Goal: Information Seeking & Learning: Learn about a topic

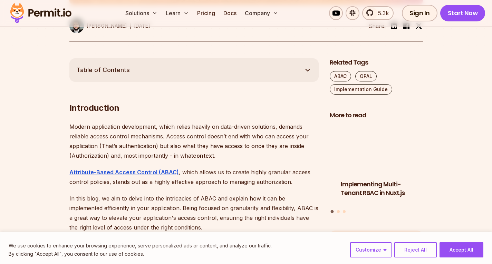
scroll to position [380, 0]
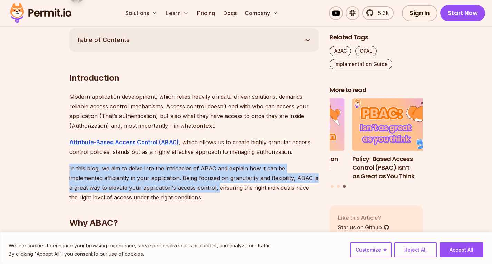
drag, startPoint x: 70, startPoint y: 168, endPoint x: 186, endPoint y: 186, distance: 117.7
click at [186, 186] on p "In this blog, we aim to delve into the intricacies of ABAC and explain how it c…" at bounding box center [193, 183] width 249 height 39
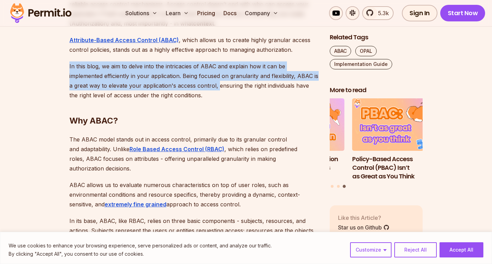
scroll to position [483, 0]
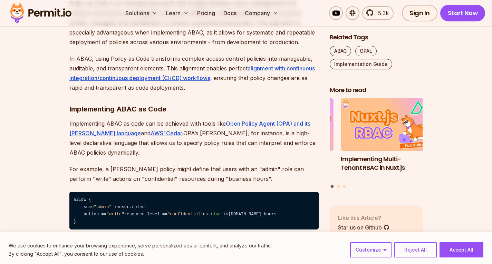
scroll to position [1208, 0]
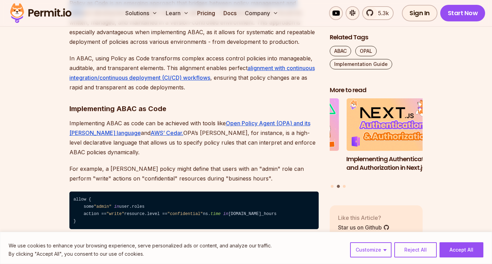
drag, startPoint x: 69, startPoint y: 110, endPoint x: 81, endPoint y: 118, distance: 14.5
click at [81, 47] on p "Policy as Code is an emerging approach that bridges between policy management a…" at bounding box center [193, 22] width 249 height 48
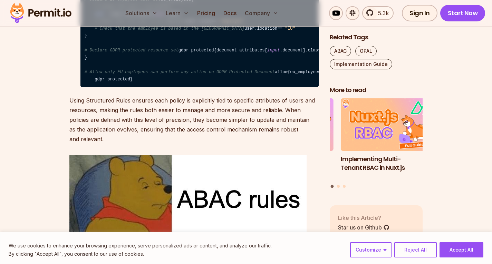
scroll to position [1864, 0]
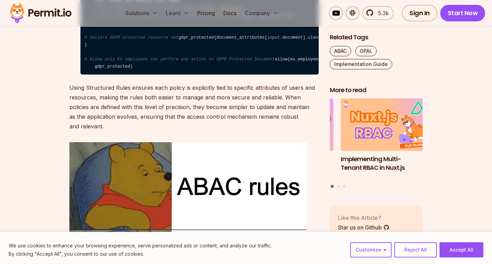
drag, startPoint x: 61, startPoint y: 115, endPoint x: 46, endPoint y: 103, distance: 18.9
click at [46, 103] on section "Table of Contents Introduction Modern application development, which relies hea…" at bounding box center [246, 174] width 492 height 3261
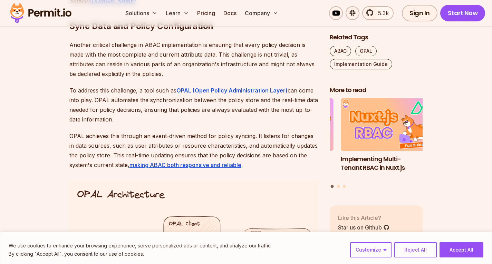
scroll to position [2588, 0]
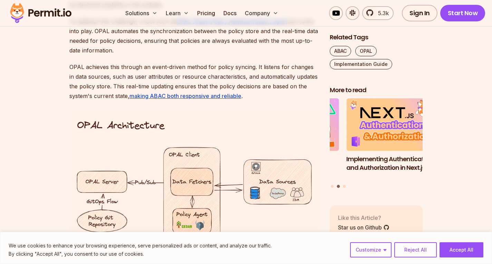
drag, startPoint x: 84, startPoint y: 144, endPoint x: 212, endPoint y: 147, distance: 128.4
drag, startPoint x: 210, startPoint y: 145, endPoint x: 69, endPoint y: 140, distance: 140.5
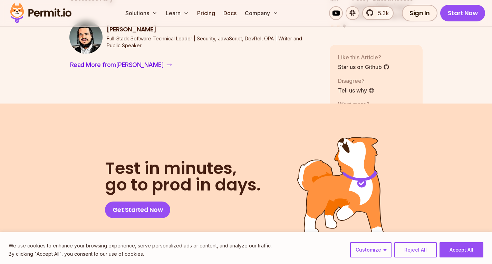
scroll to position [3624, 0]
